Goal: Transaction & Acquisition: Book appointment/travel/reservation

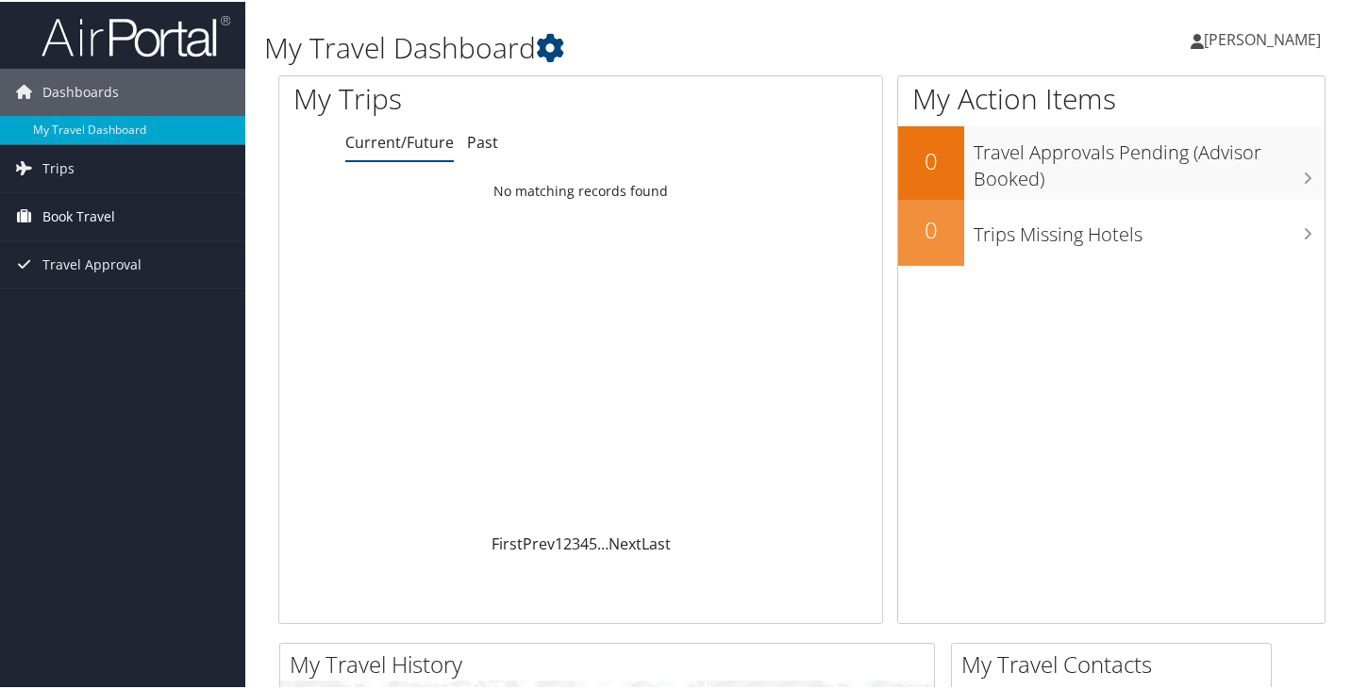
click at [122, 214] on link "Book Travel" at bounding box center [122, 214] width 245 height 47
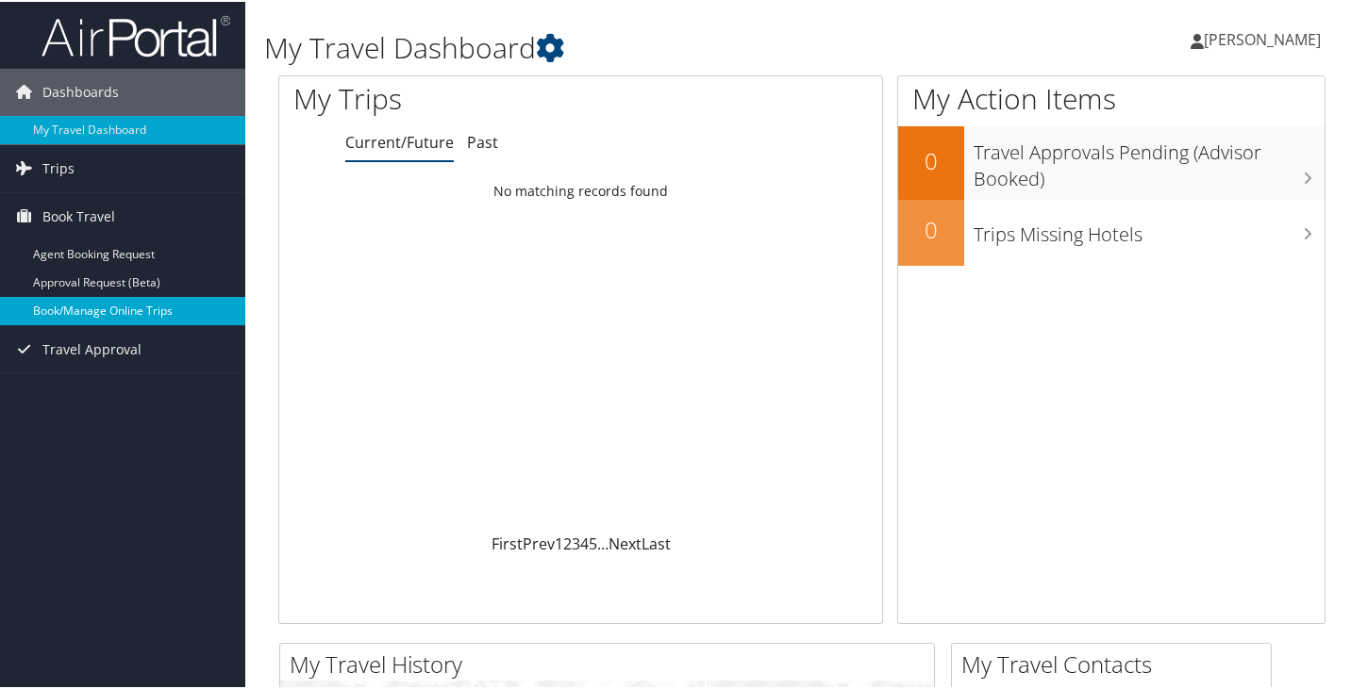
click at [108, 306] on link "Book/Manage Online Trips" at bounding box center [122, 309] width 245 height 28
